Goal: Task Accomplishment & Management: Complete application form

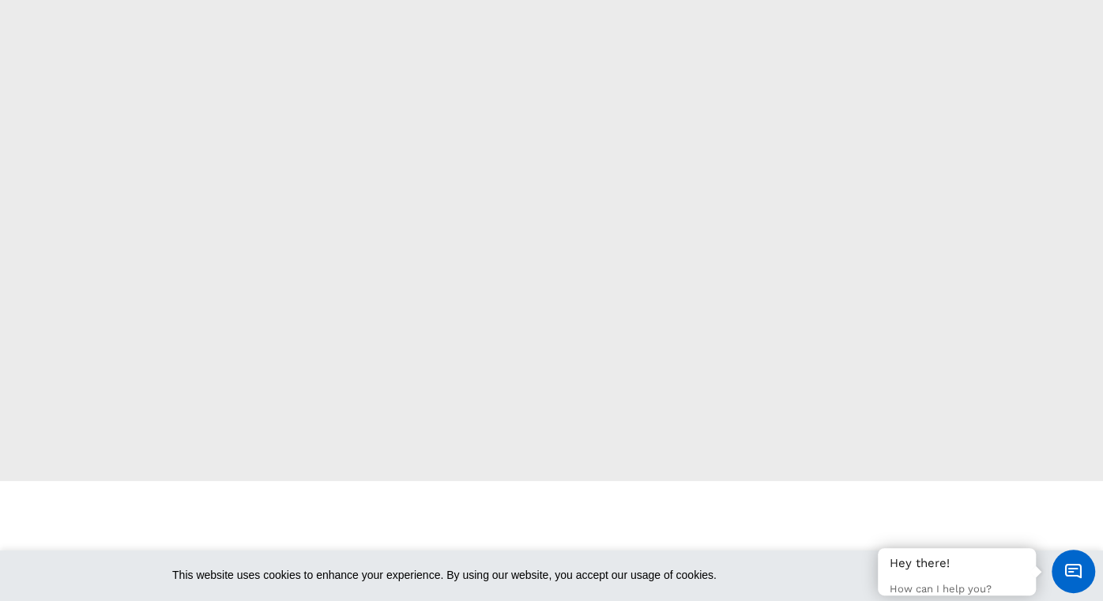
scroll to position [236, 0]
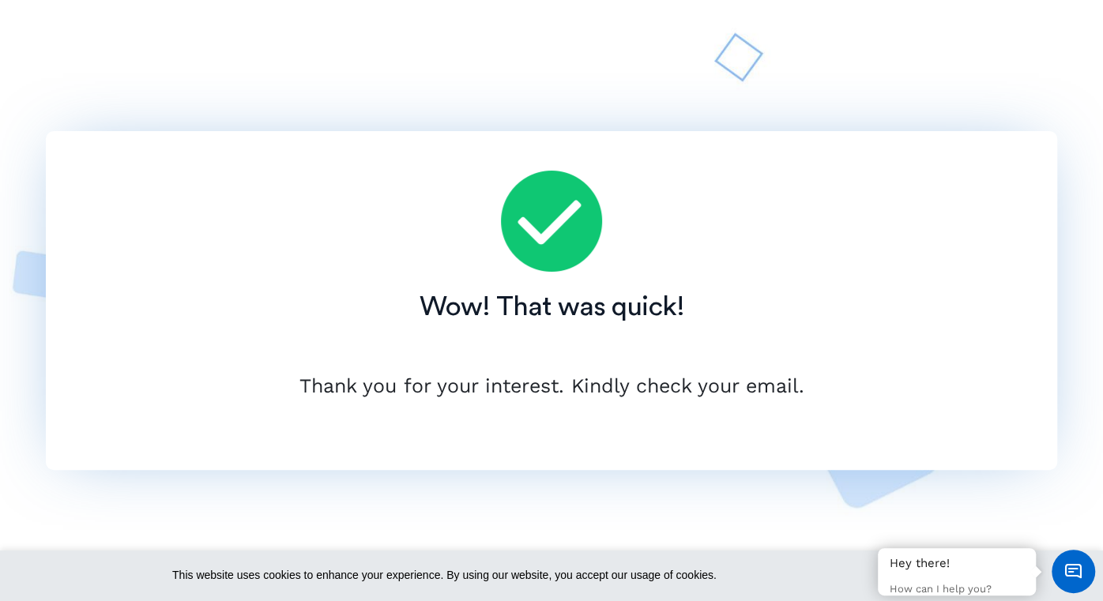
click at [689, 490] on div "Wow! That was quick! Thank you for your interest. Kindly check your email." at bounding box center [552, 301] width 1012 height 522
click at [916, 518] on div "Wow! That was quick! Thank you for your interest. Kindly check your email." at bounding box center [552, 301] width 1012 height 522
click at [775, 240] on div at bounding box center [552, 221] width 1012 height 101
click at [717, 48] on div "Wow! That was quick! Thank you for your interest. Kindly check your email." at bounding box center [552, 301] width 1012 height 522
click at [733, 520] on div "Wow! That was quick! Thank you for your interest. Kindly check your email." at bounding box center [552, 301] width 1012 height 522
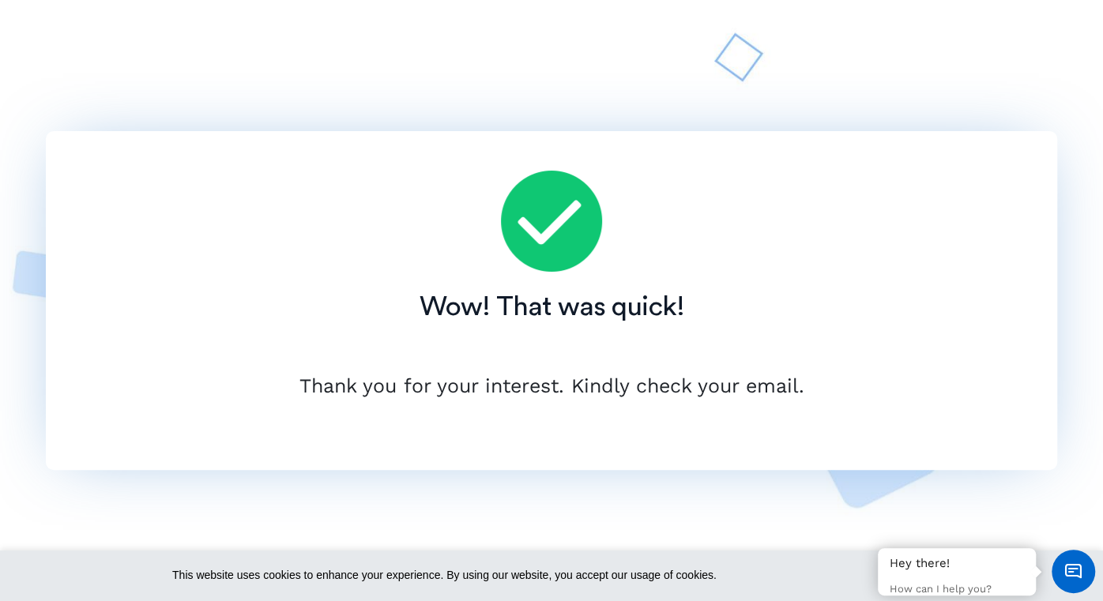
click at [556, 232] on img at bounding box center [551, 221] width 101 height 101
